Goal: Navigation & Orientation: Find specific page/section

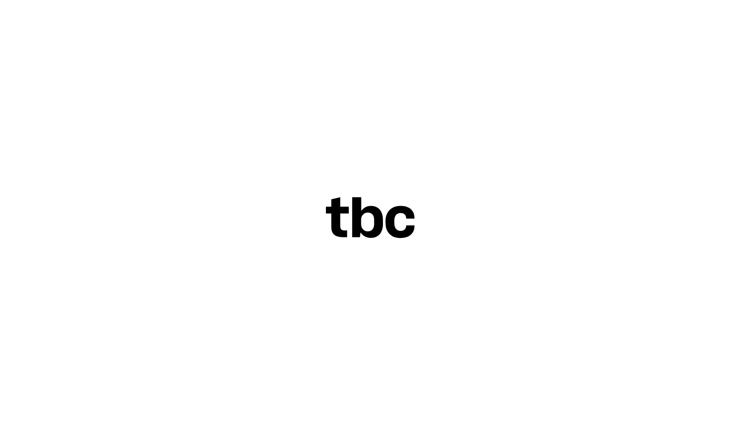
scroll to position [0, 18]
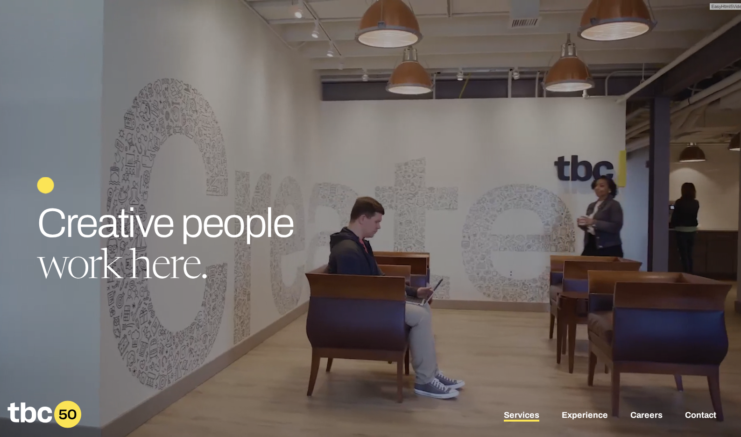
click at [527, 416] on link "Services" at bounding box center [521, 415] width 35 height 11
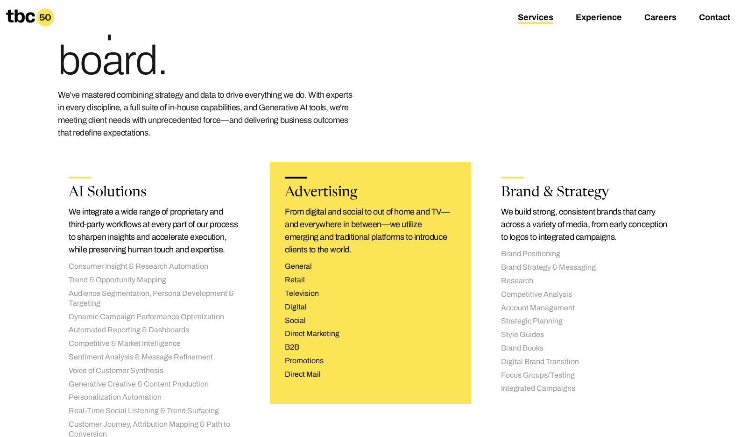
scroll to position [104, 0]
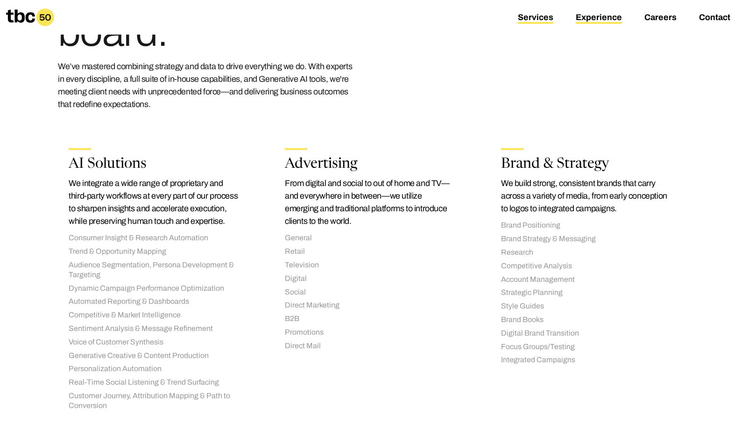
click at [607, 17] on link "Experience" at bounding box center [599, 18] width 46 height 11
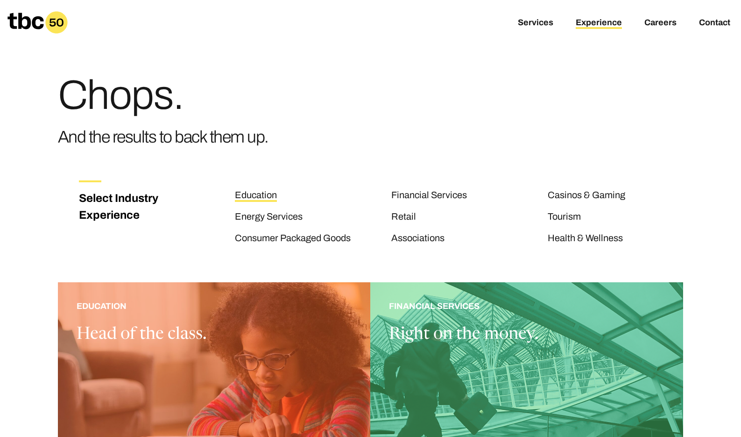
click at [251, 191] on link "Education" at bounding box center [256, 196] width 42 height 12
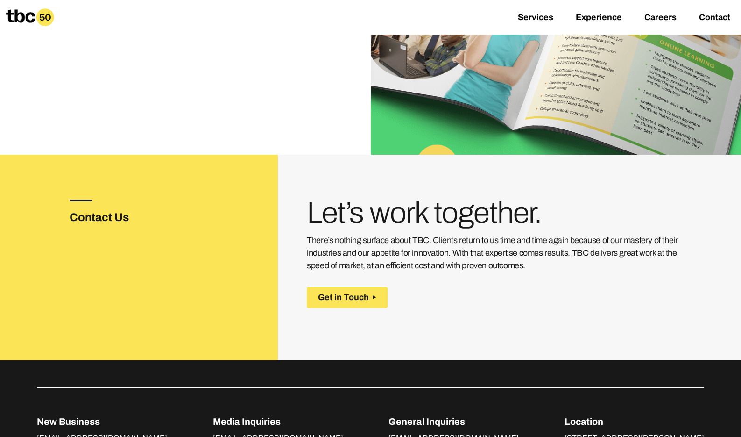
scroll to position [1542, 0]
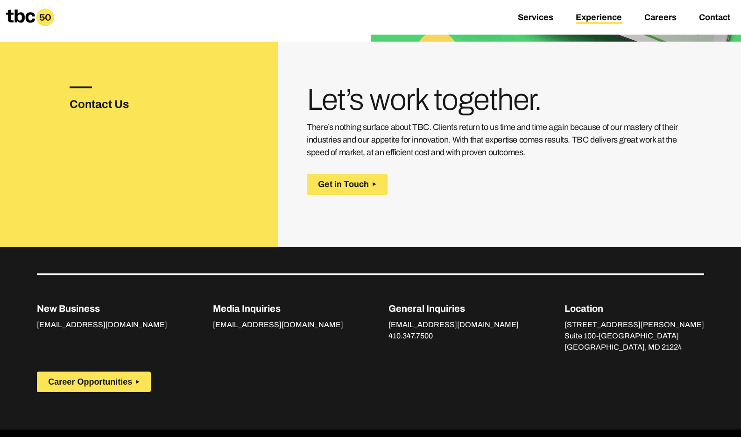
click at [605, 13] on link "Experience" at bounding box center [599, 18] width 46 height 11
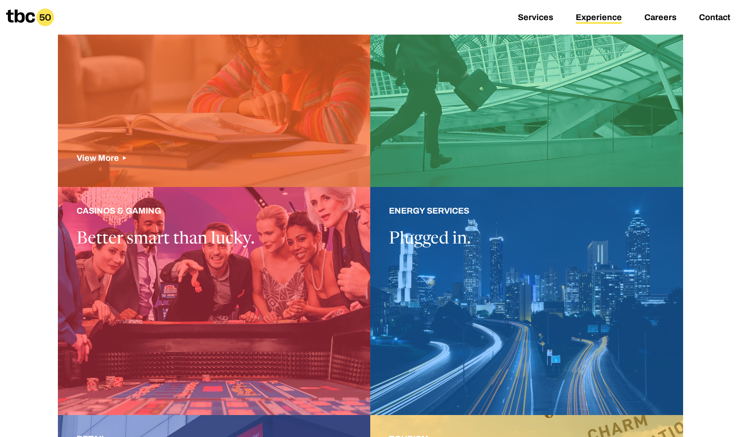
scroll to position [334, 0]
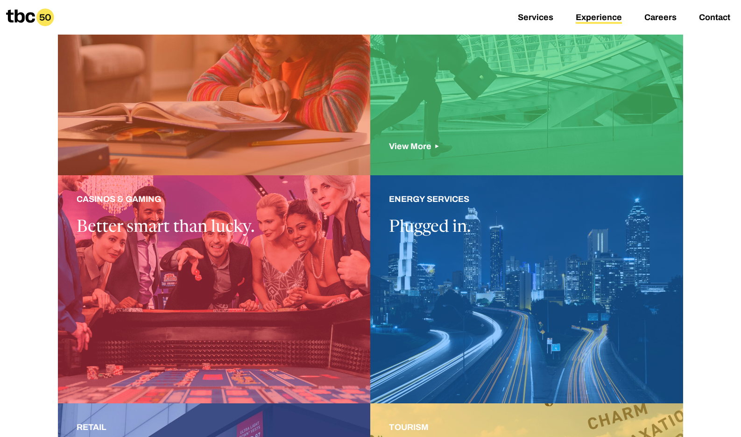
click at [485, 114] on div at bounding box center [526, 61] width 313 height 227
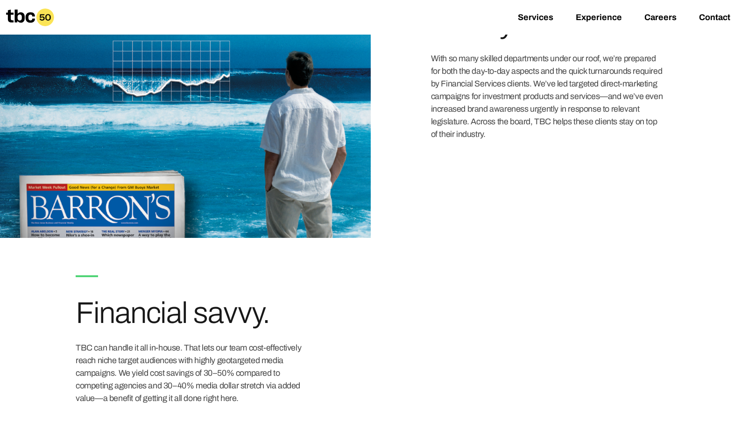
scroll to position [1182, 0]
